Goal: Task Accomplishment & Management: Manage account settings

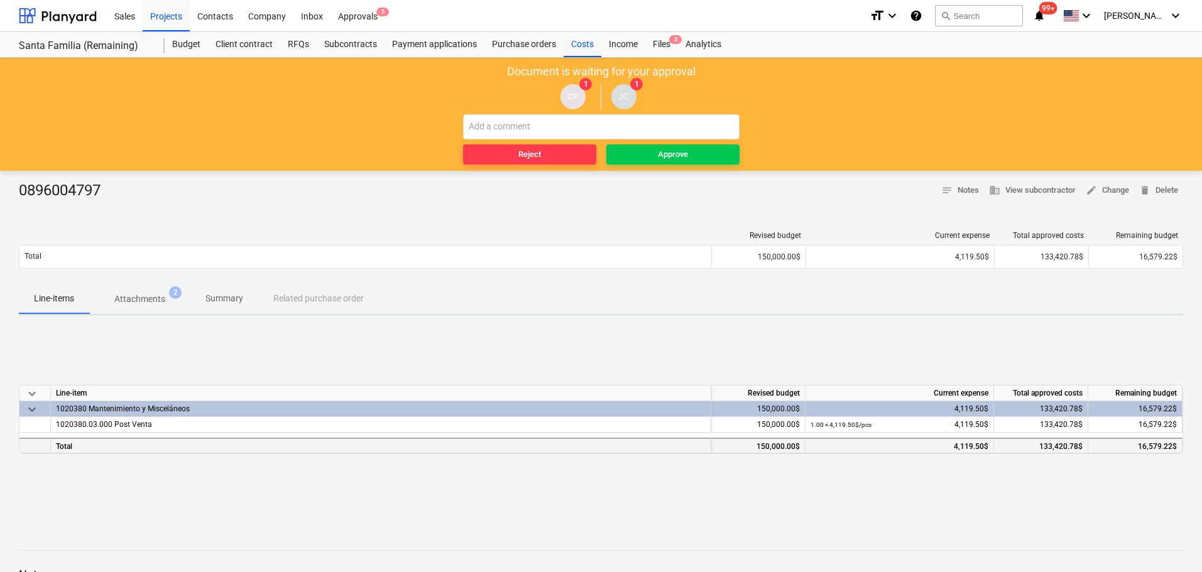
scroll to position [63, 0]
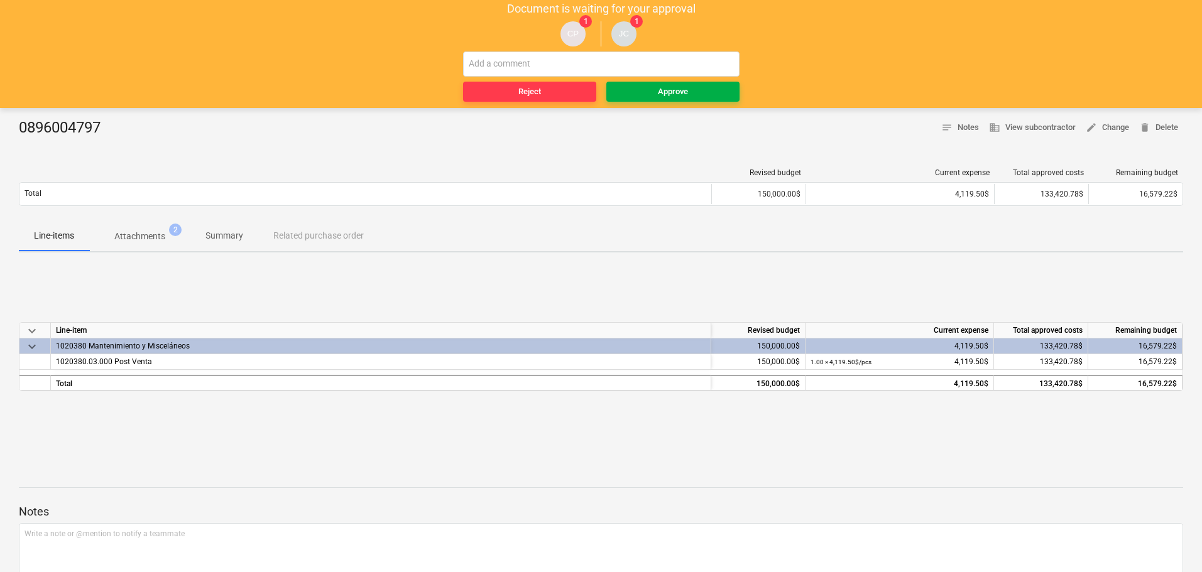
click at [666, 90] on div "Approve" at bounding box center [673, 92] width 30 height 14
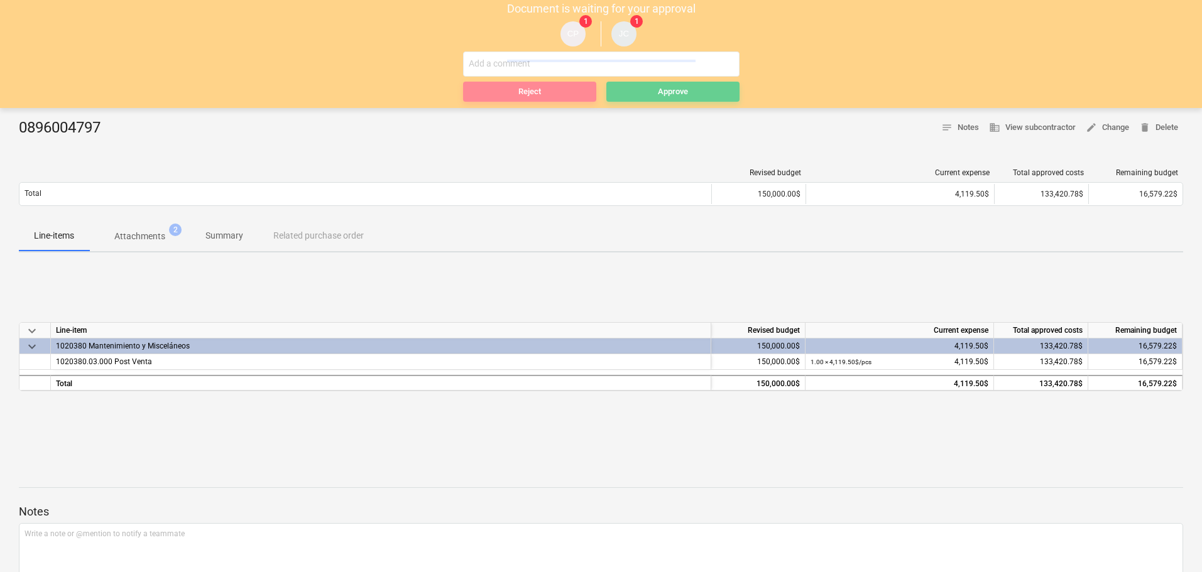
scroll to position [0, 0]
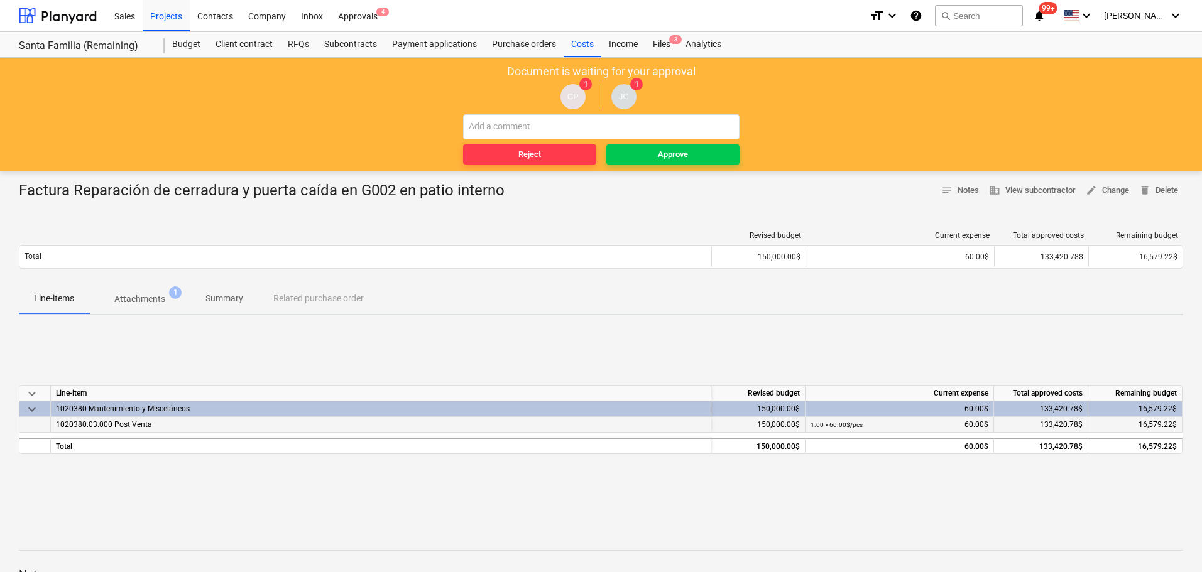
scroll to position [63, 0]
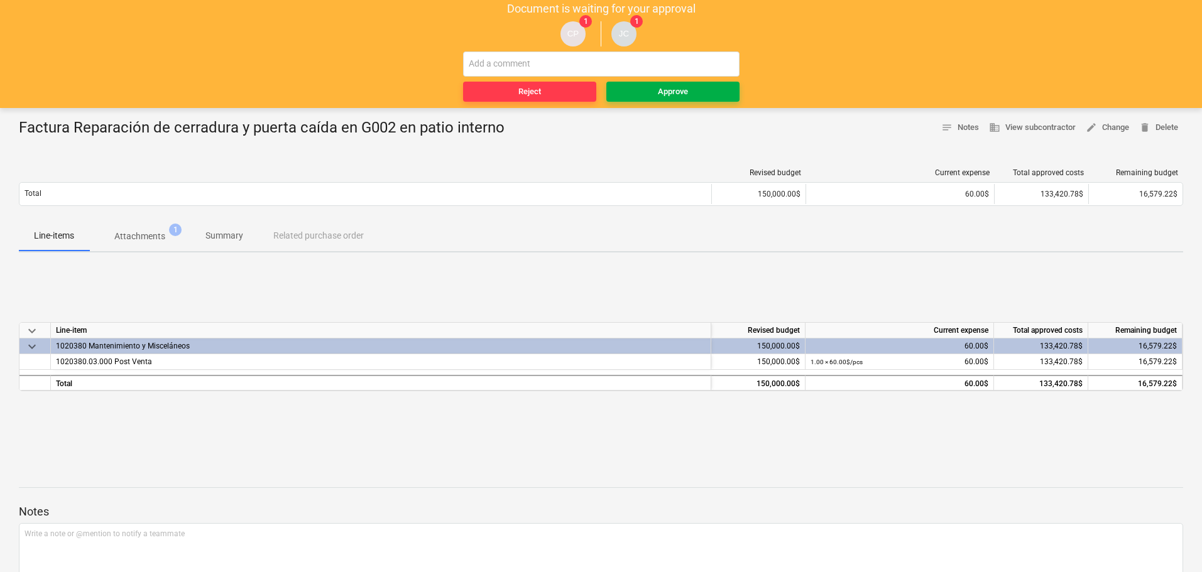
click at [652, 89] on span "Approve" at bounding box center [672, 92] width 123 height 14
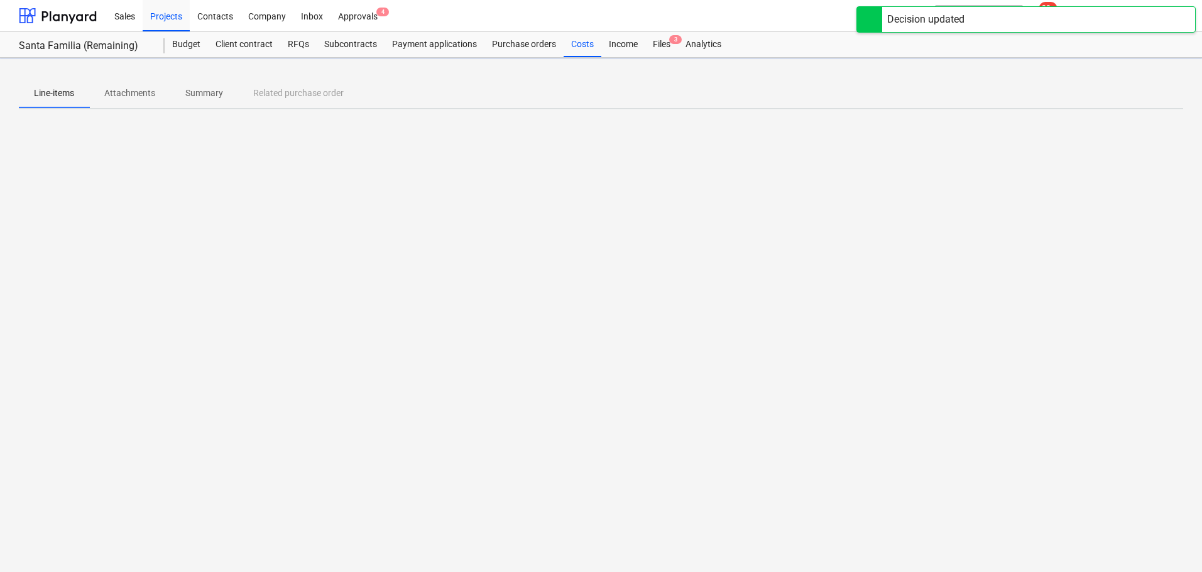
scroll to position [0, 0]
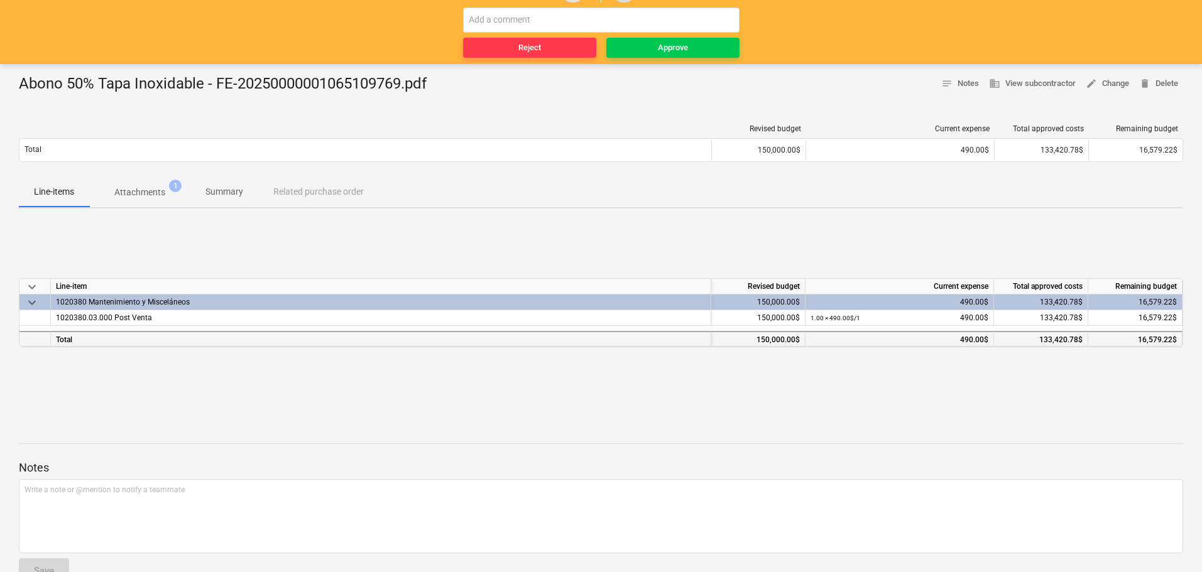
scroll to position [126, 0]
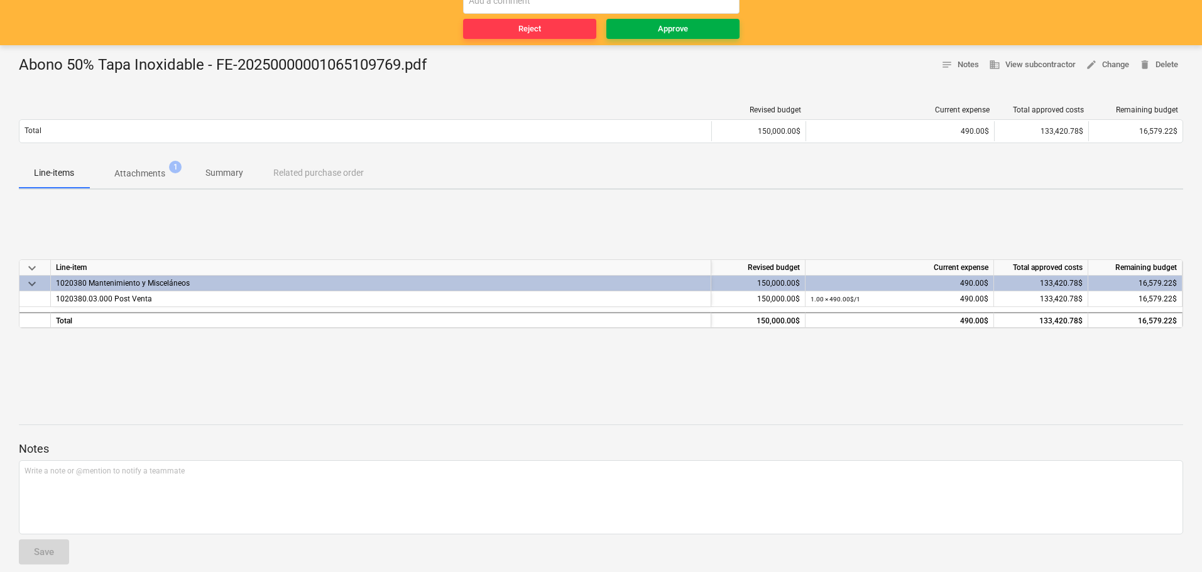
click at [655, 34] on span "Approve" at bounding box center [672, 29] width 123 height 14
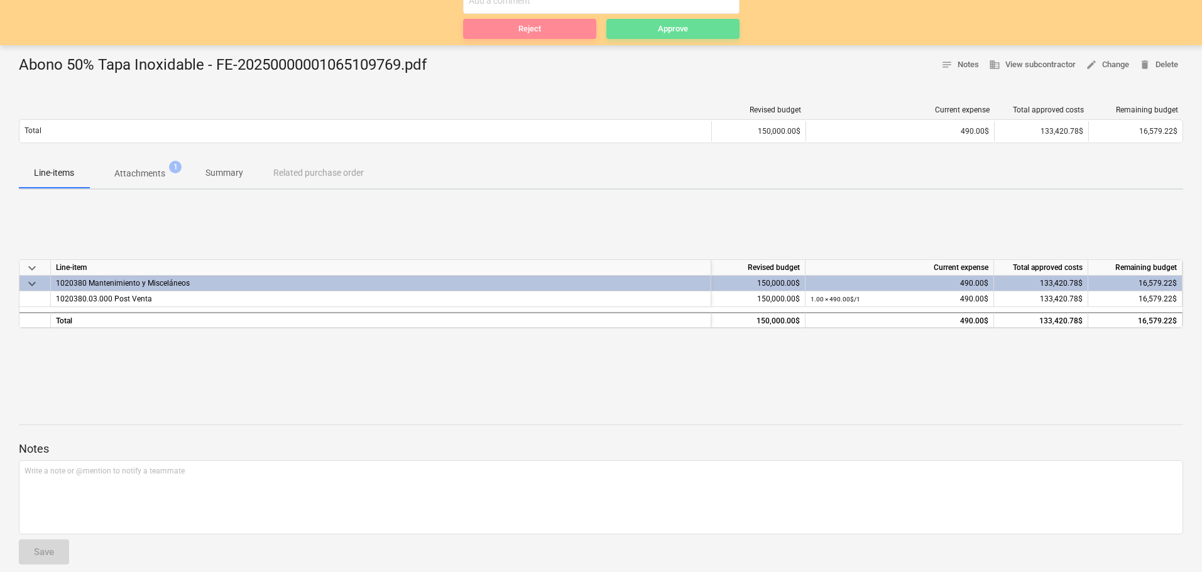
scroll to position [0, 0]
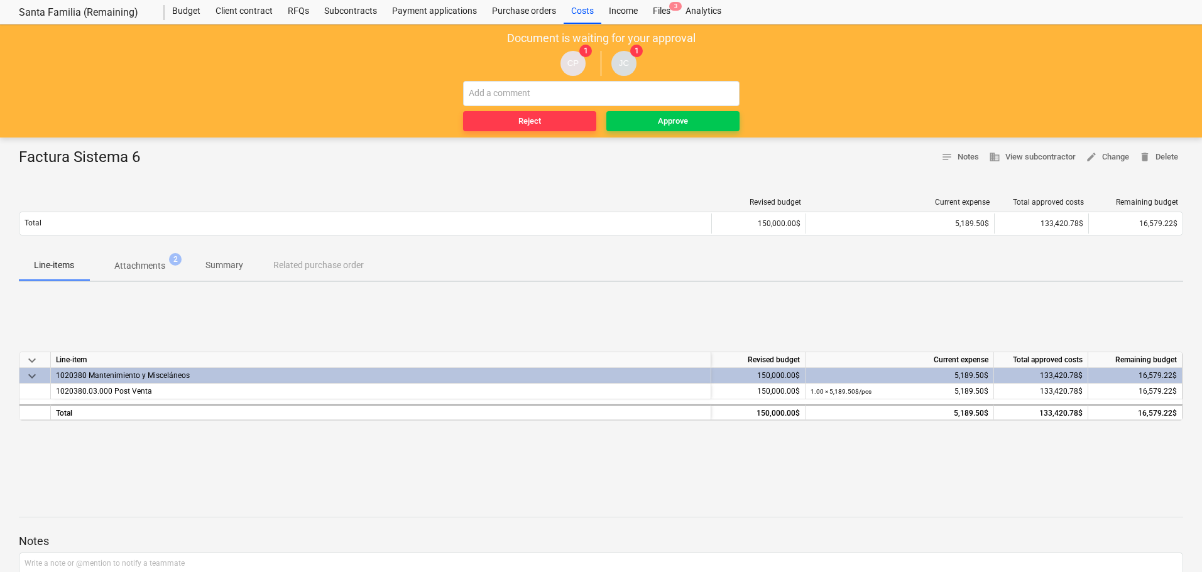
scroll to position [63, 0]
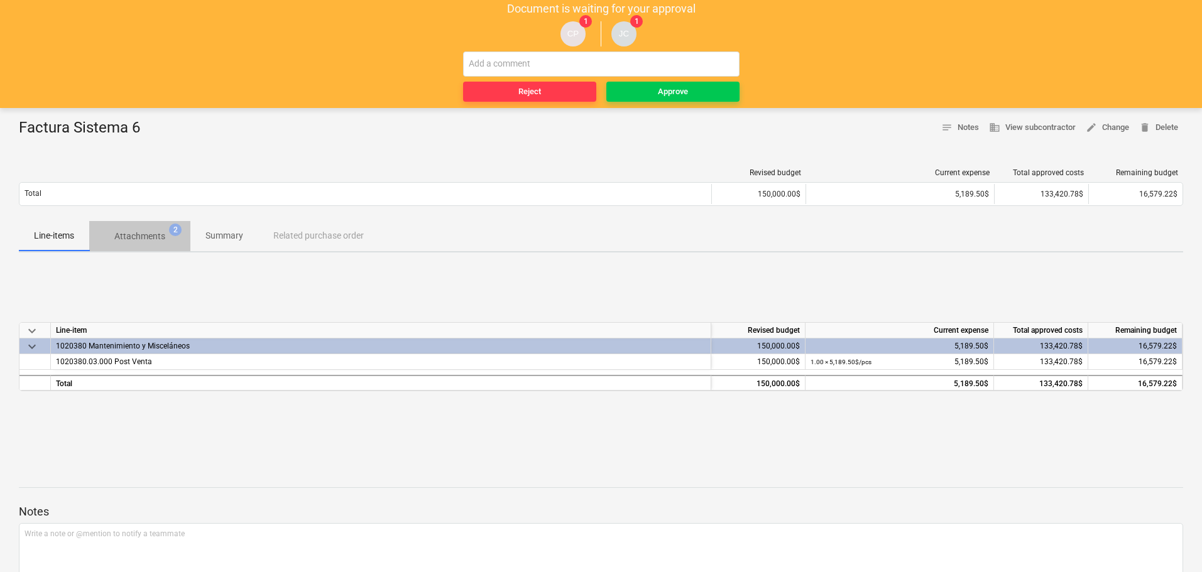
click at [149, 234] on p "Attachments" at bounding box center [139, 236] width 51 height 13
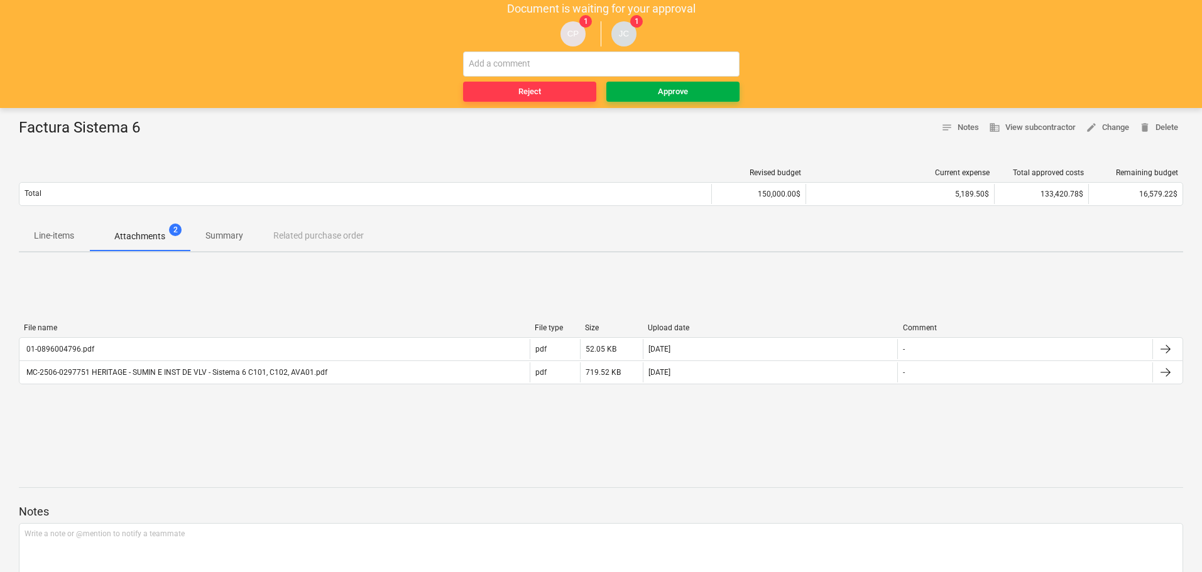
click at [677, 92] on div "Approve" at bounding box center [673, 92] width 30 height 14
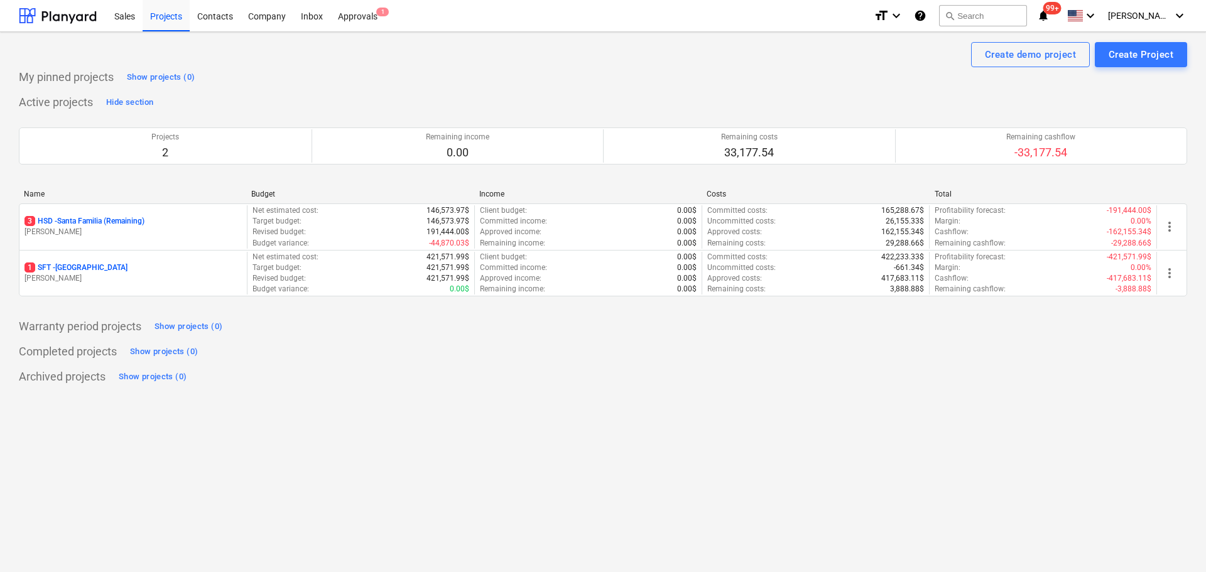
click at [1150, 6] on div "Project fetching failed You do not have permissions for this action" at bounding box center [1030, 20] width 339 height 40
click at [1166, 24] on div "Project fetching failed You do not have permissions for this action" at bounding box center [1030, 20] width 339 height 40
click at [1168, 13] on div "Project fetching failed You do not have permissions for this action" at bounding box center [1030, 20] width 339 height 40
click at [1146, 18] on span "[PERSON_NAME]" at bounding box center [1139, 16] width 63 height 10
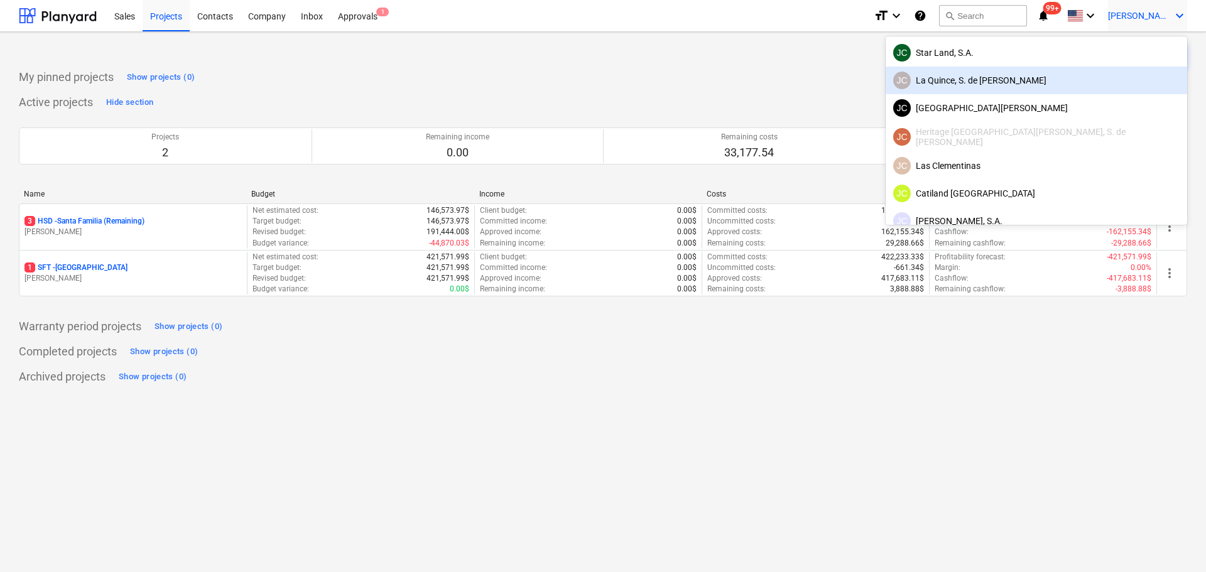
click at [1082, 77] on div "[PERSON_NAME], S. de [PERSON_NAME]" at bounding box center [1036, 81] width 286 height 18
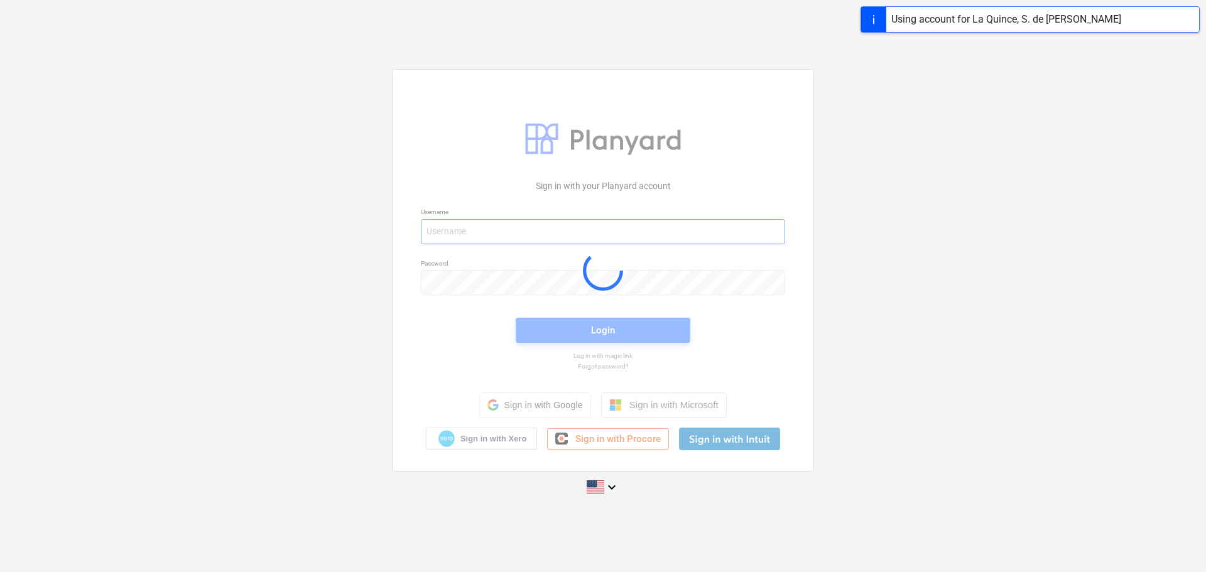
type input "[PERSON_NAME][EMAIL_ADDRESS][DOMAIN_NAME]"
